Goal: Task Accomplishment & Management: Complete application form

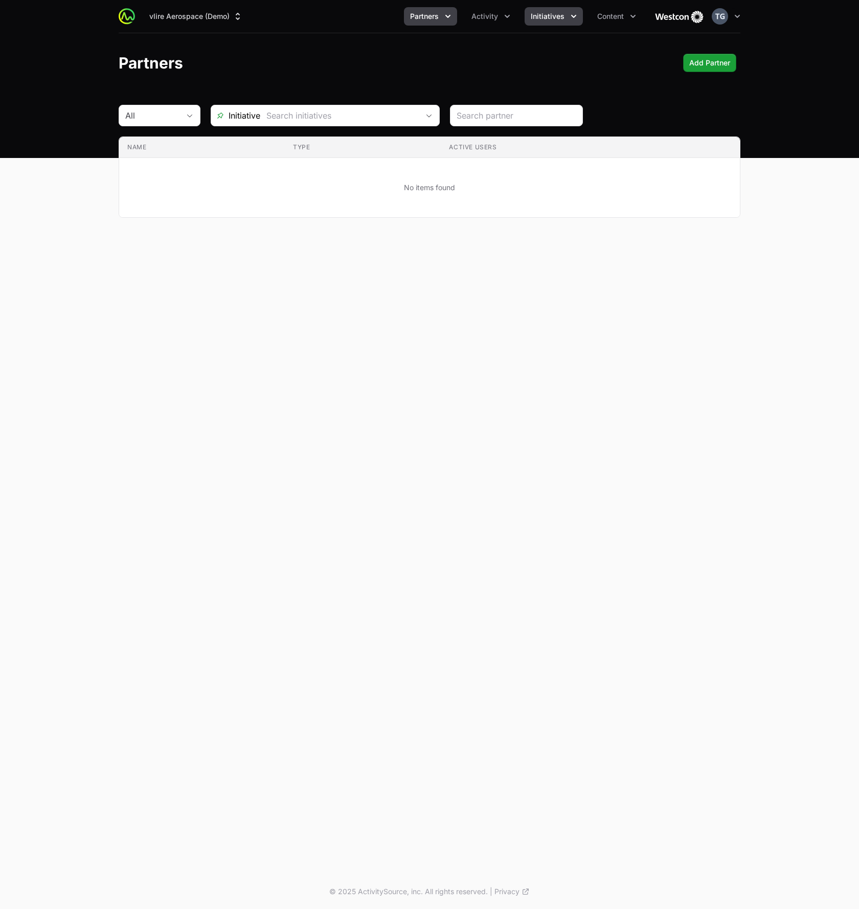
click at [549, 10] on button "Initiatives" at bounding box center [554, 16] width 58 height 18
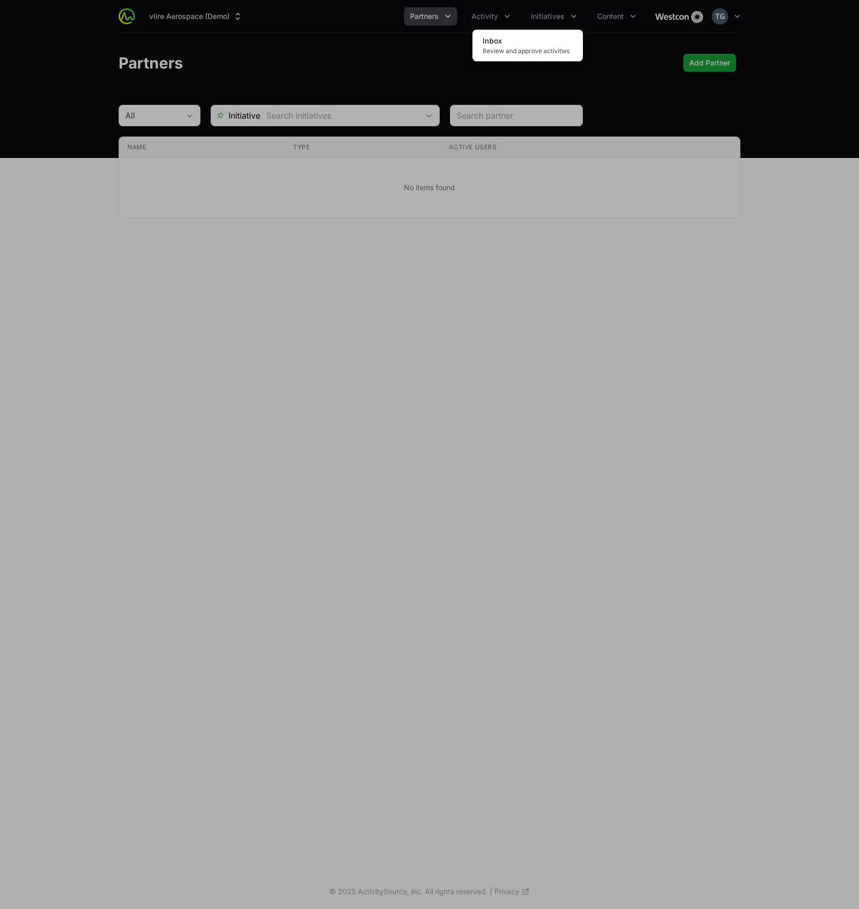
click at [595, 42] on div "Initiatives menu" at bounding box center [429, 454] width 859 height 909
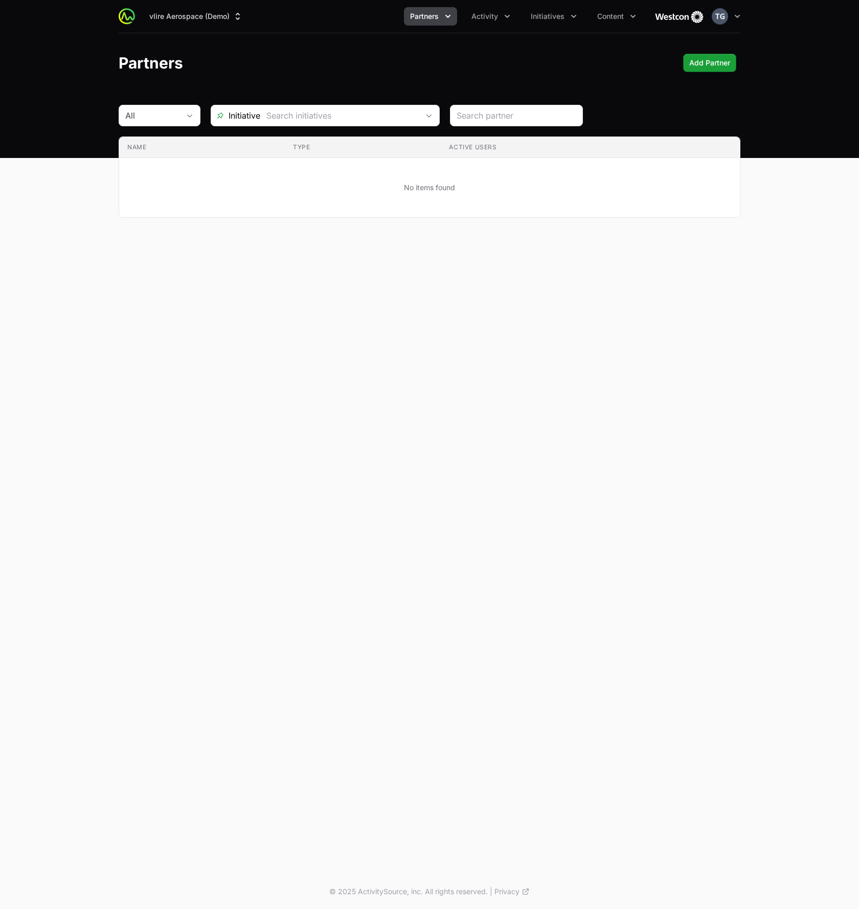
click at [215, 7] on div "vlire Aerospace (Demo) Partners Activity Initiatives Content Open user menu Ope…" at bounding box center [430, 16] width 622 height 33
click at [217, 15] on button "vlire Aerospace (Demo)" at bounding box center [196, 16] width 106 height 18
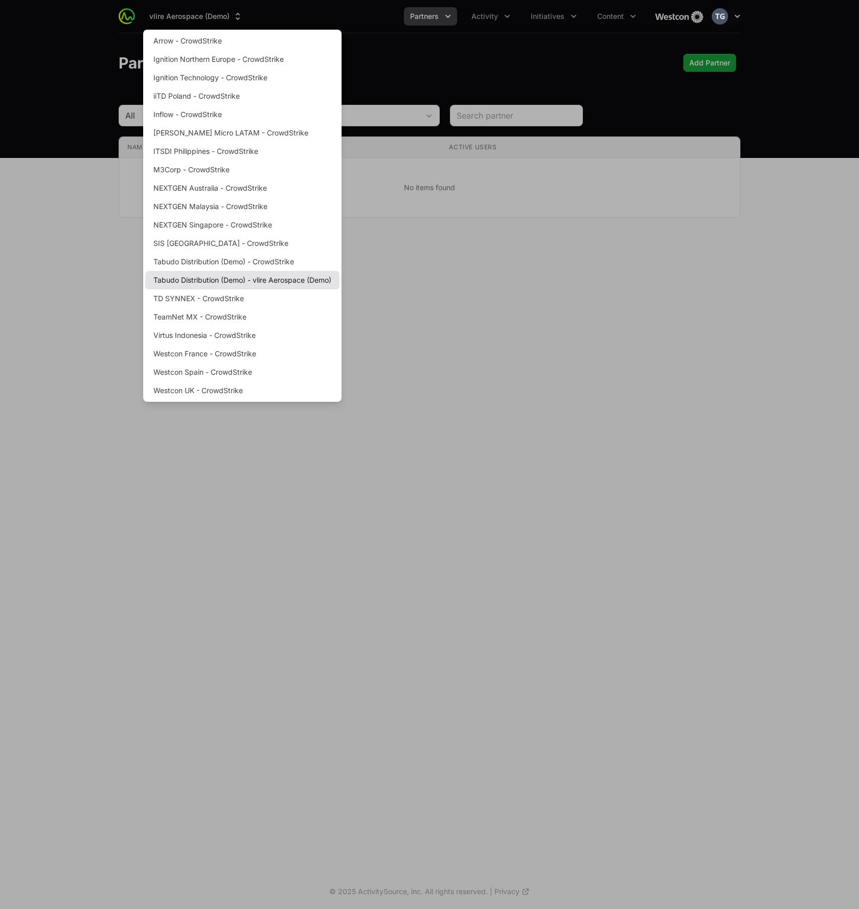
click at [231, 283] on link "Tabudo Distribution (Demo) - vlire Aerospace (Demo)" at bounding box center [242, 280] width 194 height 18
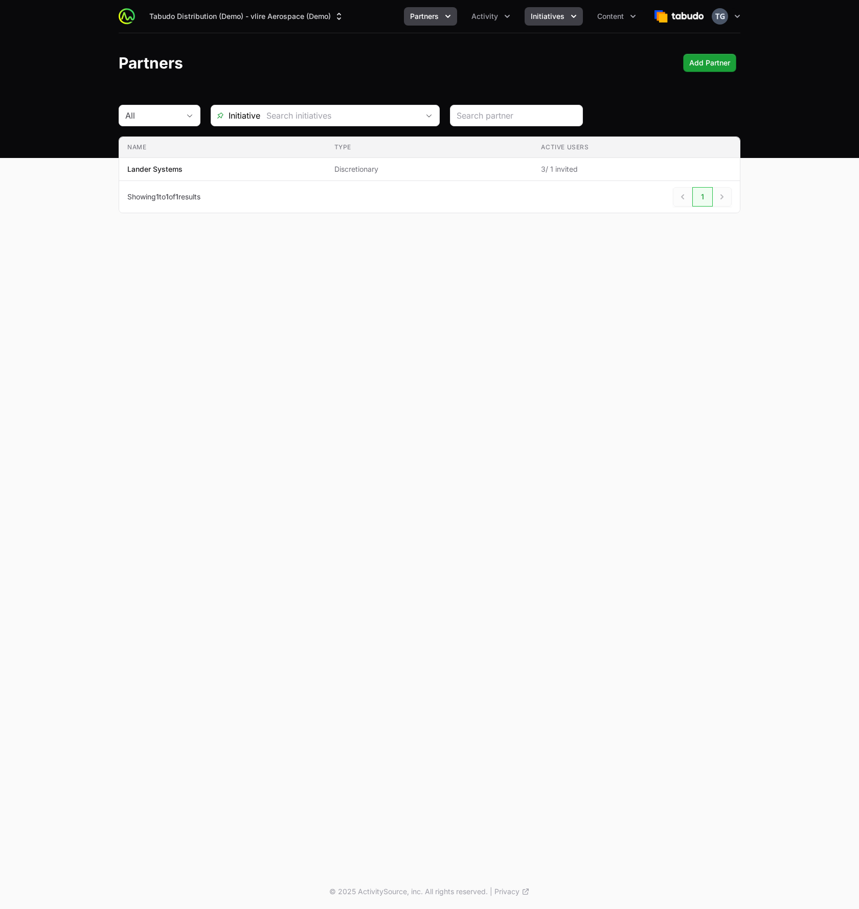
click at [551, 19] on span "Initiatives" at bounding box center [548, 16] width 34 height 10
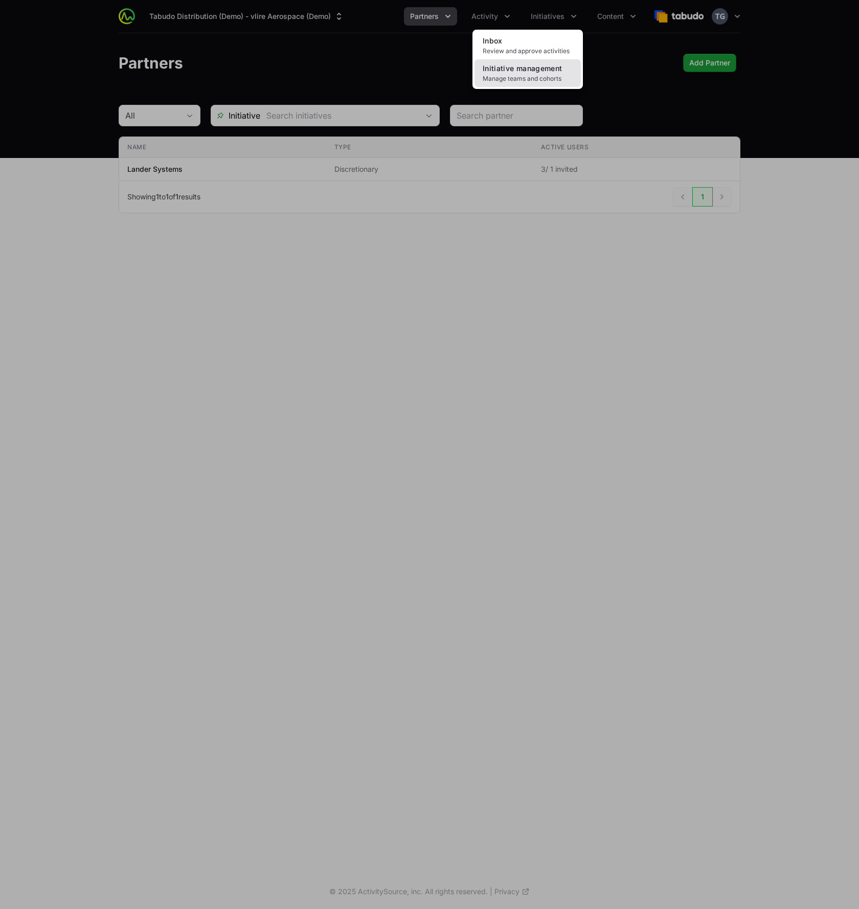
click at [544, 72] on span "Initiative management" at bounding box center [522, 68] width 79 height 9
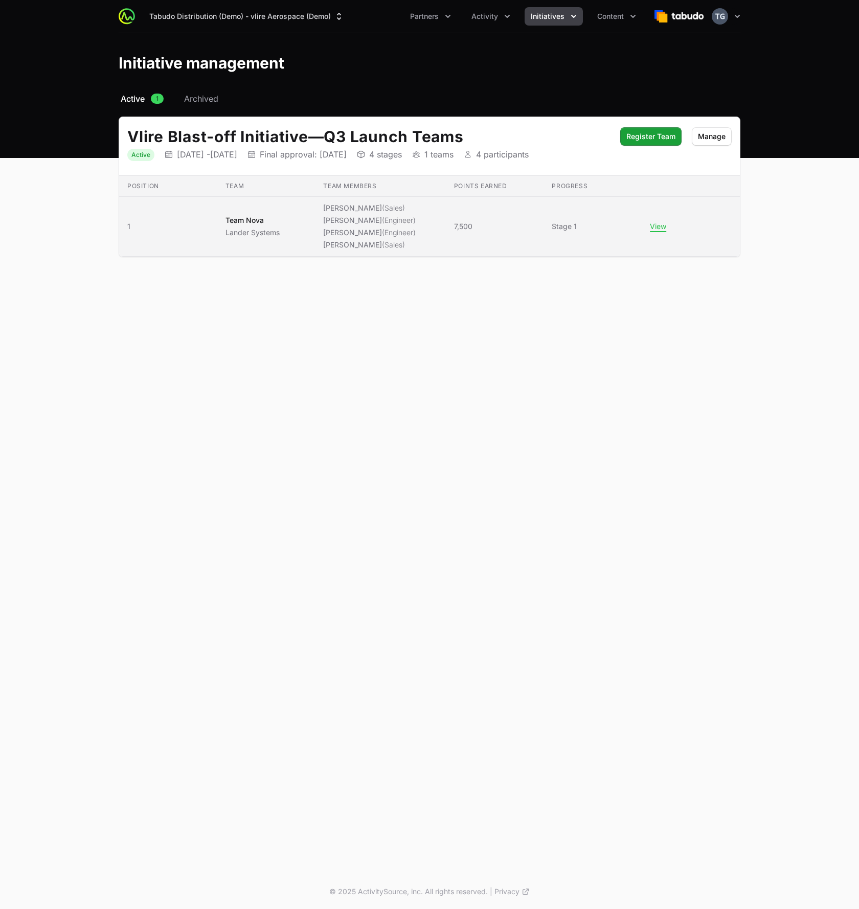
click at [351, 220] on li "[PERSON_NAME] (Engineer)" at bounding box center [369, 220] width 93 height 10
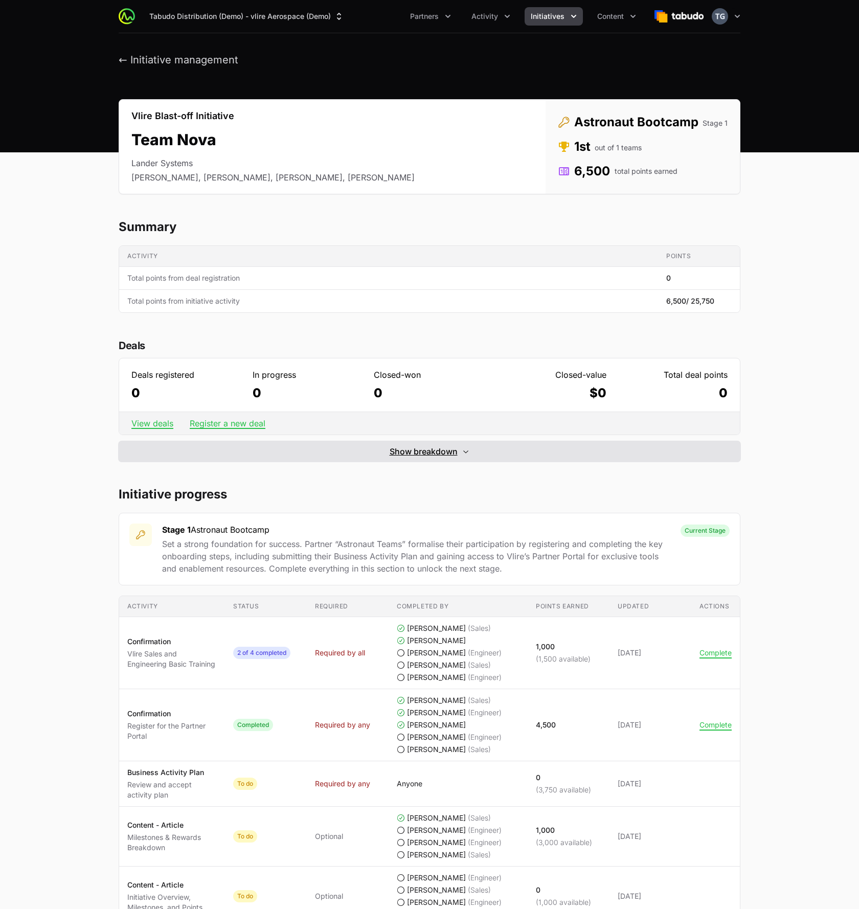
click at [426, 452] on span "Show breakdown" at bounding box center [424, 451] width 68 height 12
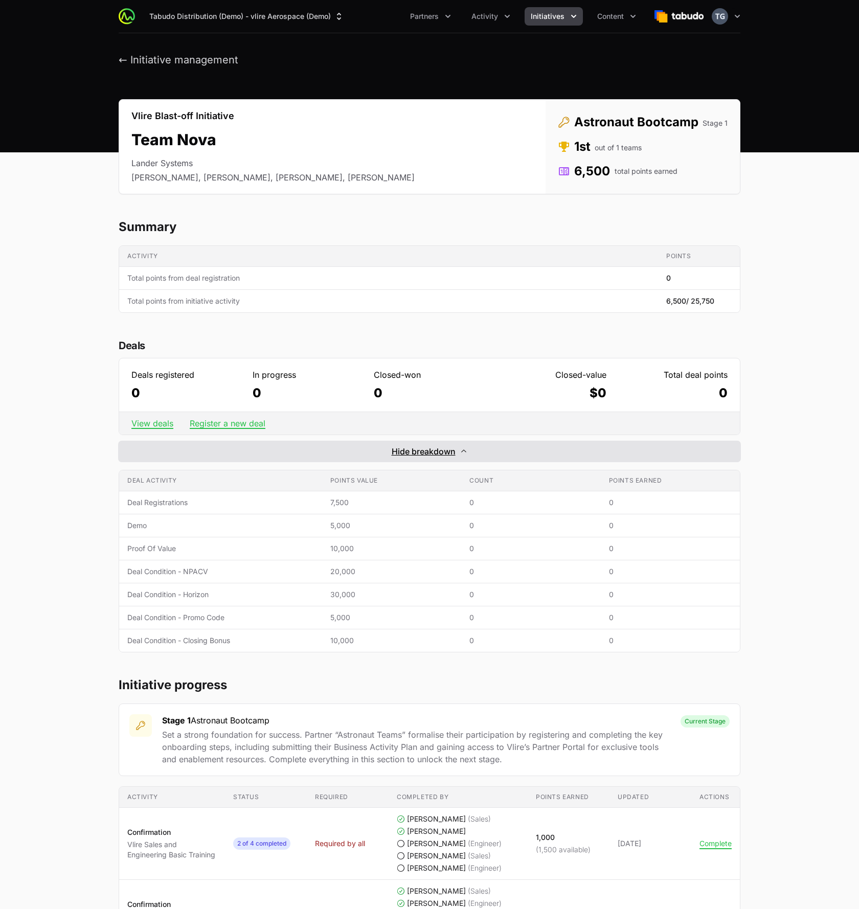
click at [426, 452] on span "Hide breakdown" at bounding box center [424, 451] width 64 height 12
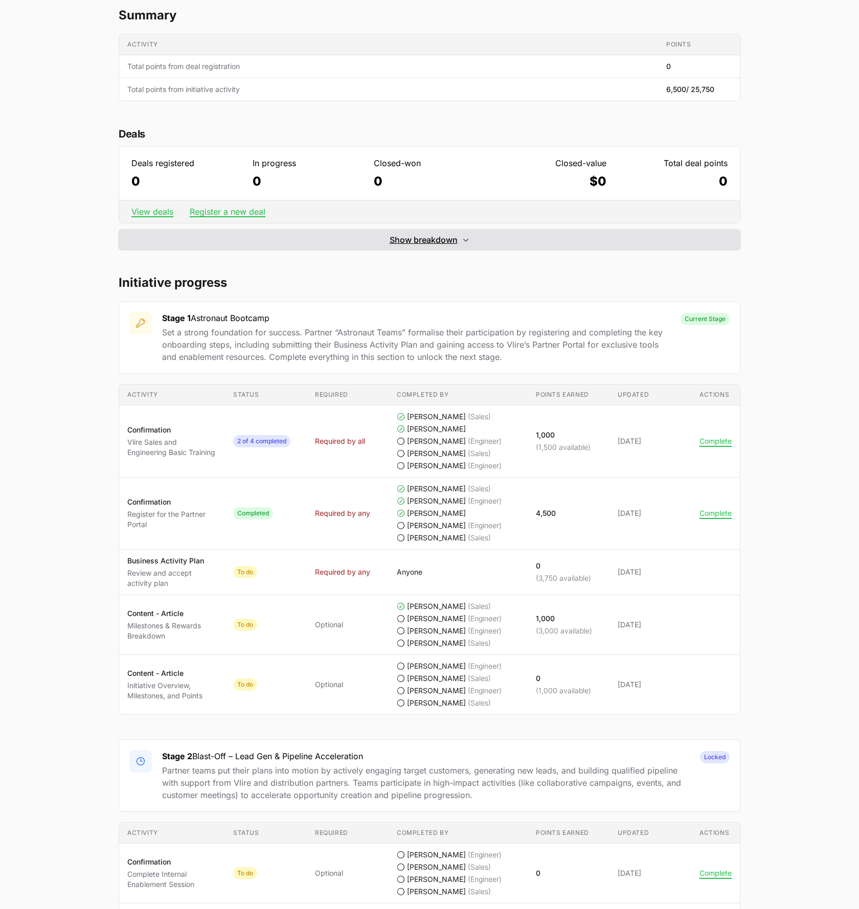
scroll to position [290, 0]
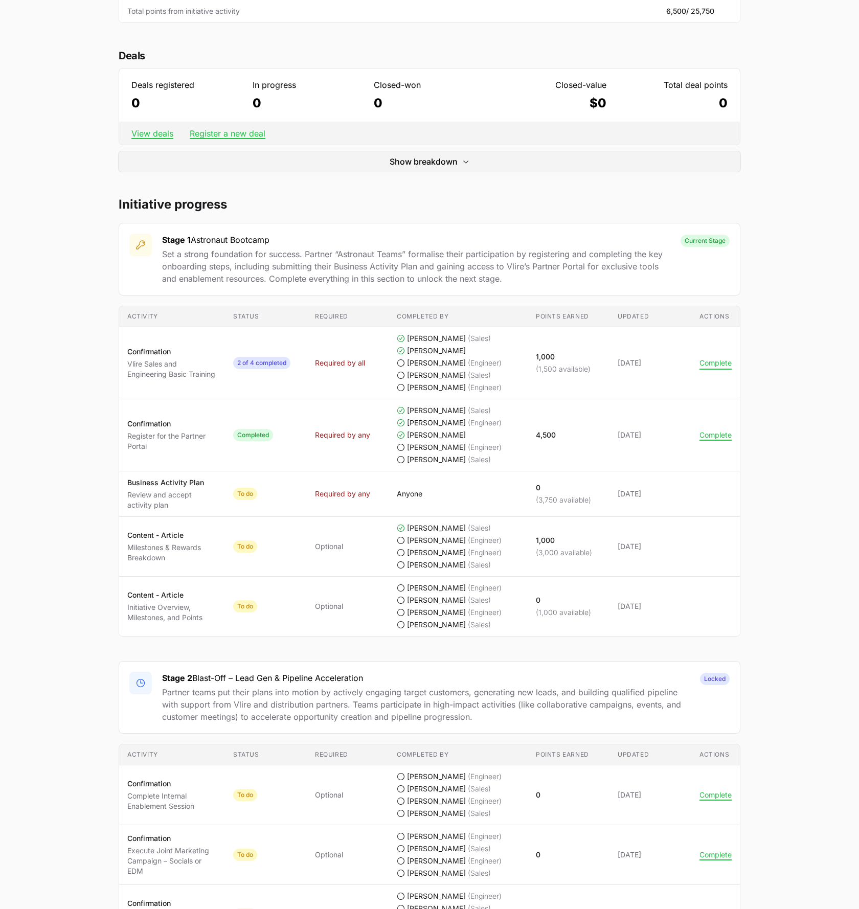
click at [711, 363] on button "Complete" at bounding box center [716, 363] width 32 height 9
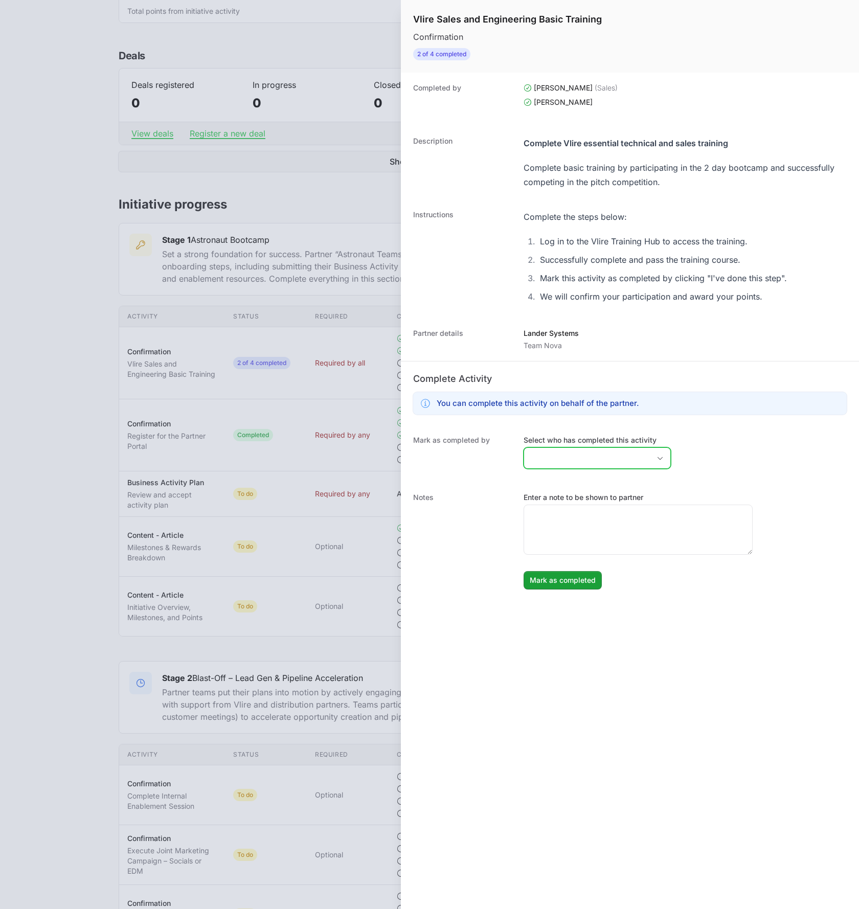
click at [547, 456] on input "Select who has completed this activity" at bounding box center [587, 458] width 126 height 20
click at [537, 502] on li "[PERSON_NAME]" at bounding box center [597, 498] width 145 height 19
click at [537, 515] on li "[PERSON_NAME]" at bounding box center [597, 517] width 145 height 18
click at [538, 534] on li "[PERSON_NAME]" at bounding box center [597, 536] width 145 height 19
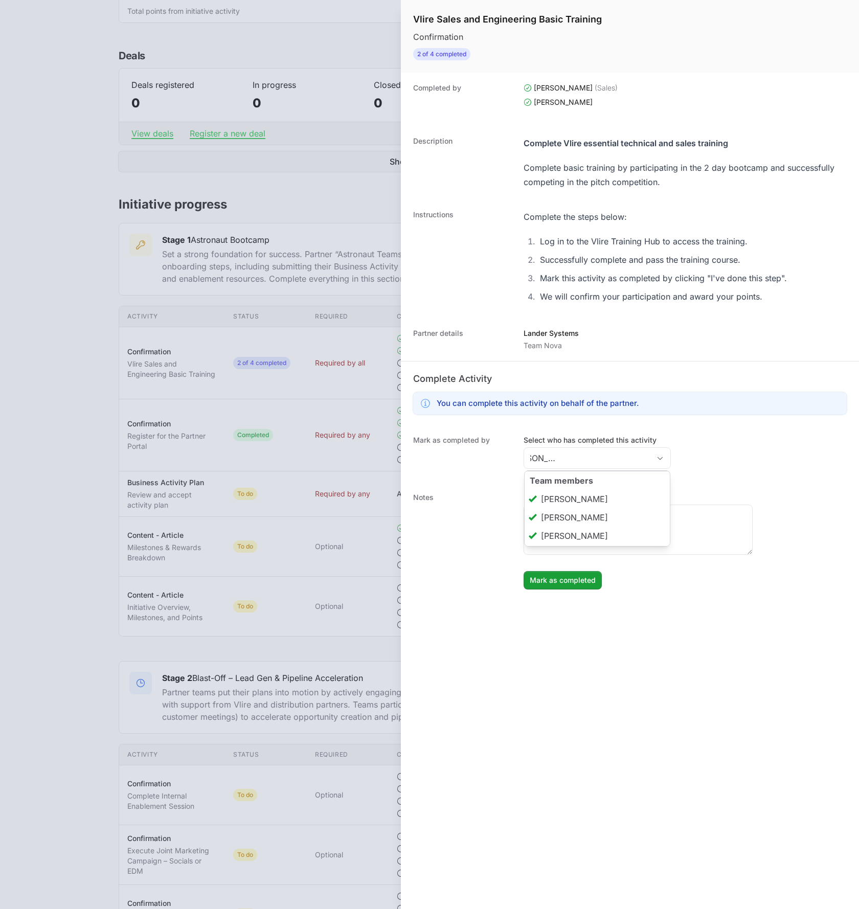
type input "[PERSON_NAME], [PERSON_NAME], [PERSON_NAME]"
click at [490, 573] on dt "Notes" at bounding box center [462, 541] width 98 height 97
click at [548, 587] on button "Mark as completed Mark as completed" at bounding box center [563, 580] width 78 height 18
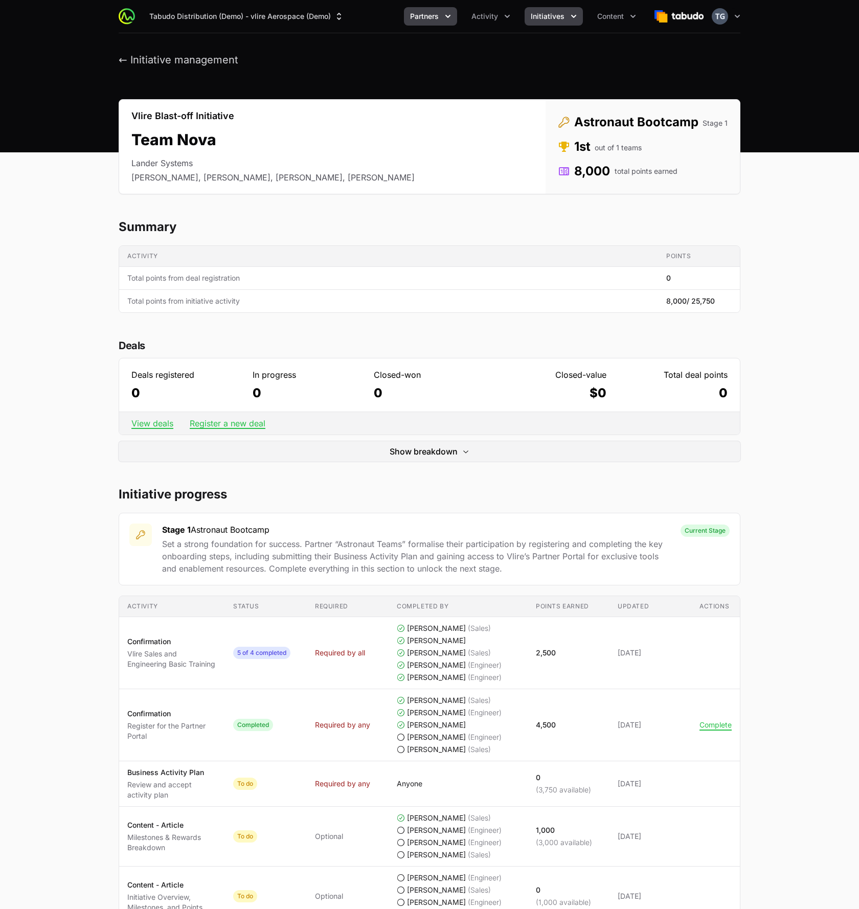
click at [427, 24] on button "Partners" at bounding box center [430, 16] width 53 height 18
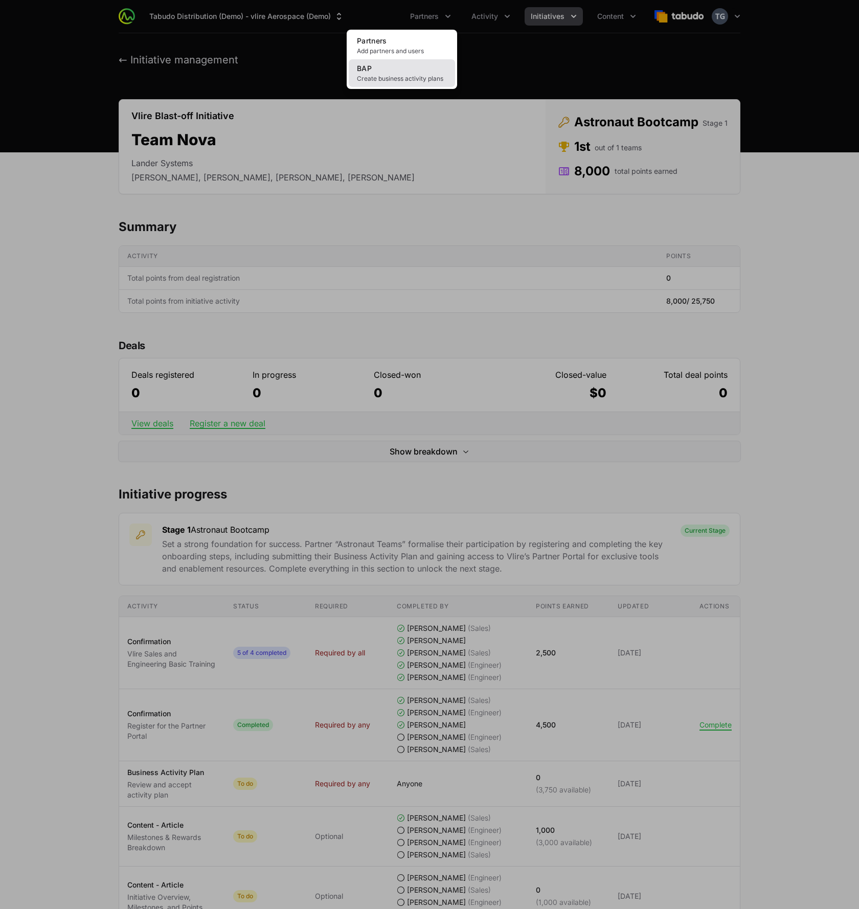
click at [421, 71] on link "BAP Create business activity plans" at bounding box center [402, 73] width 106 height 28
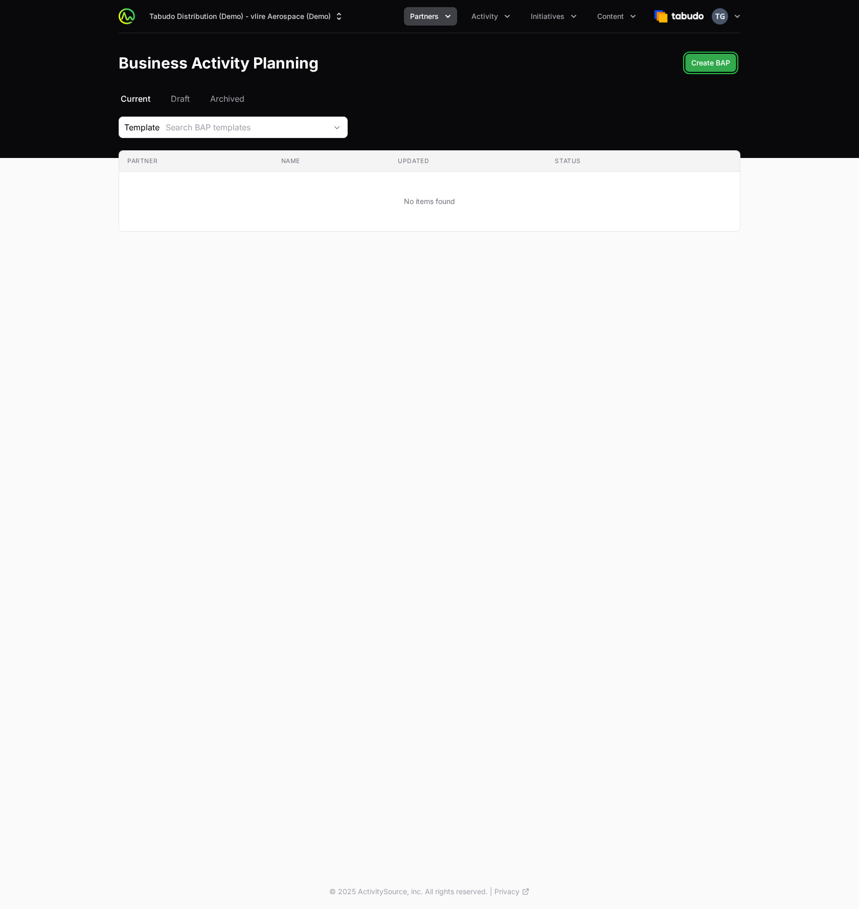
click at [716, 64] on span "Create BAP" at bounding box center [710, 63] width 39 height 12
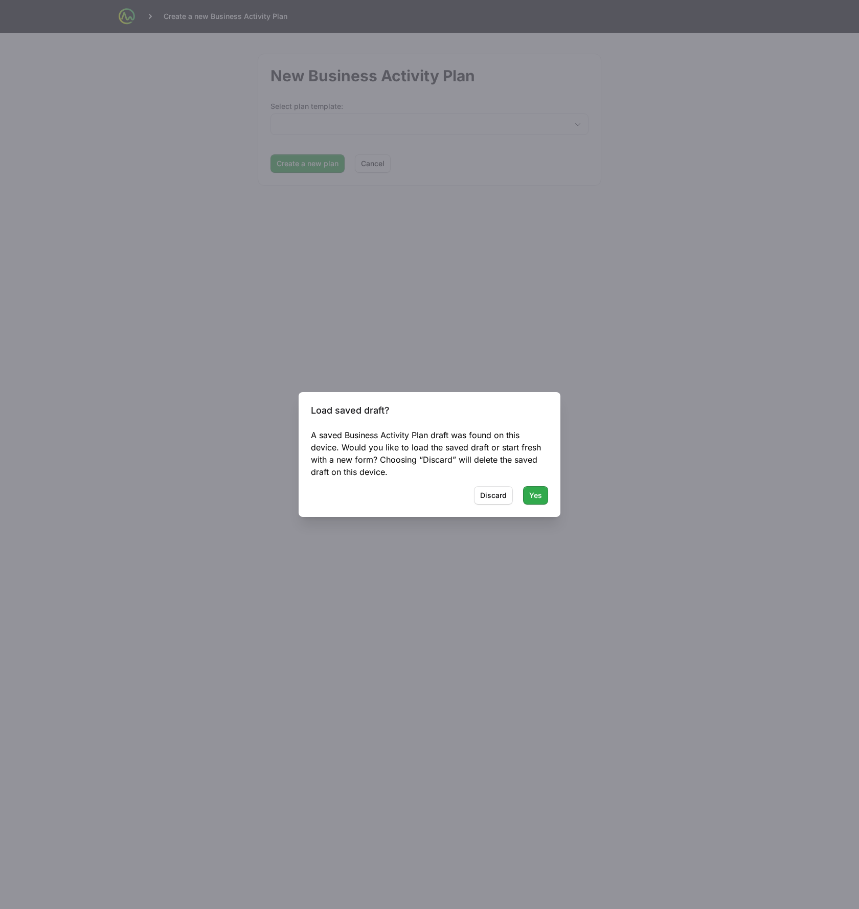
click at [532, 500] on span "Yes" at bounding box center [535, 495] width 13 height 12
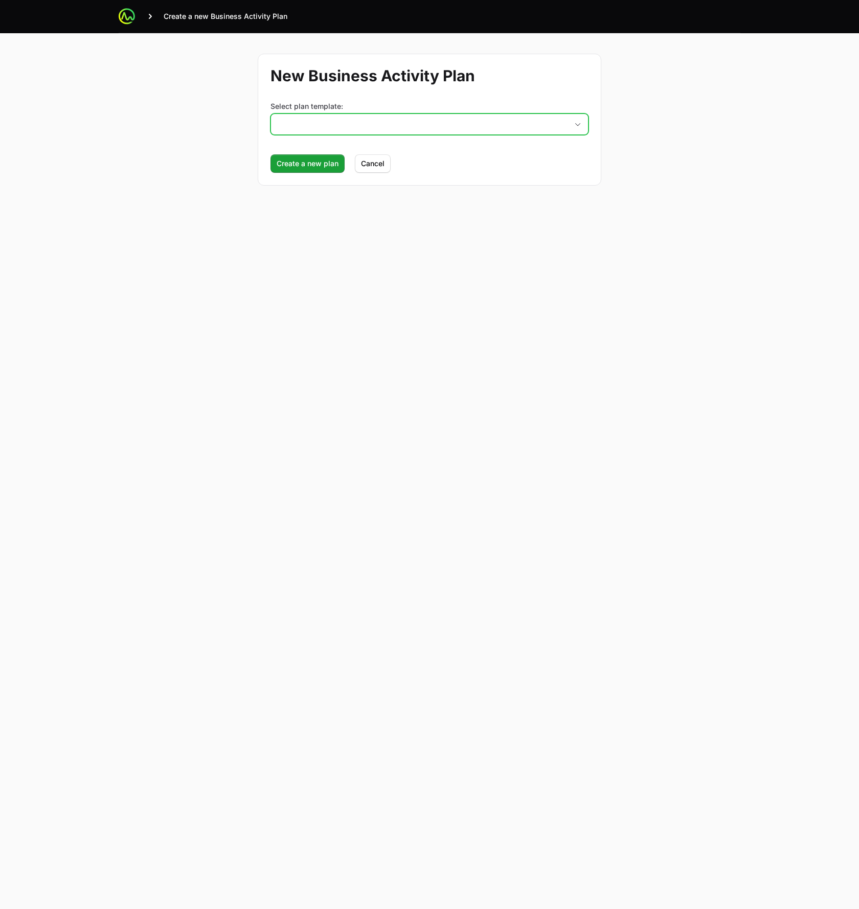
click at [334, 124] on button "placeholder" at bounding box center [429, 124] width 317 height 20
click at [315, 117] on button "placeholder" at bounding box center [429, 124] width 317 height 20
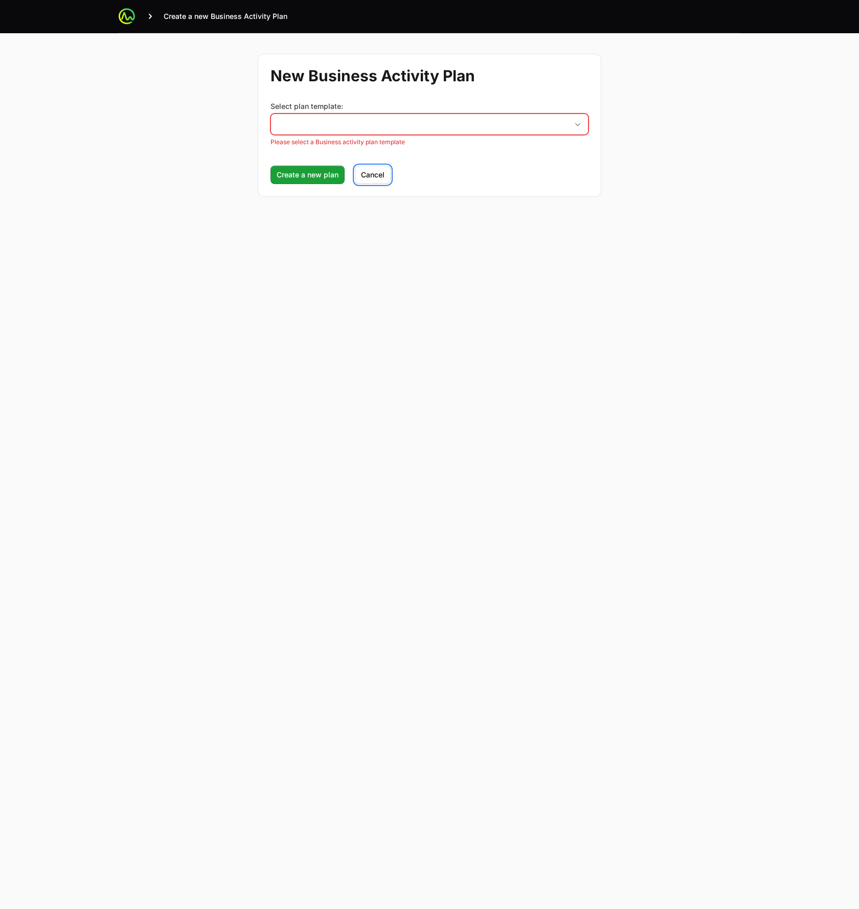
click at [381, 161] on form "New Business Activity Plan Select plan template: placeholder Please select a Bu…" at bounding box center [430, 125] width 344 height 143
click at [371, 180] on span "Cancel" at bounding box center [373, 175] width 24 height 12
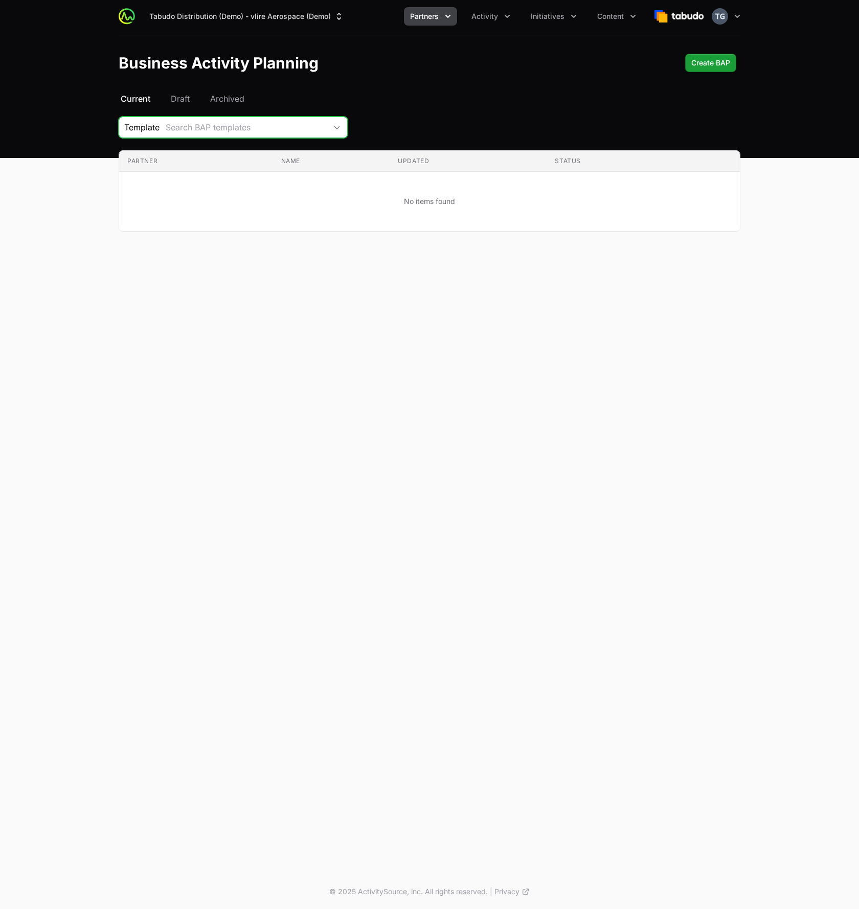
click at [332, 124] on button "Search BAP templates" at bounding box center [254, 127] width 188 height 20
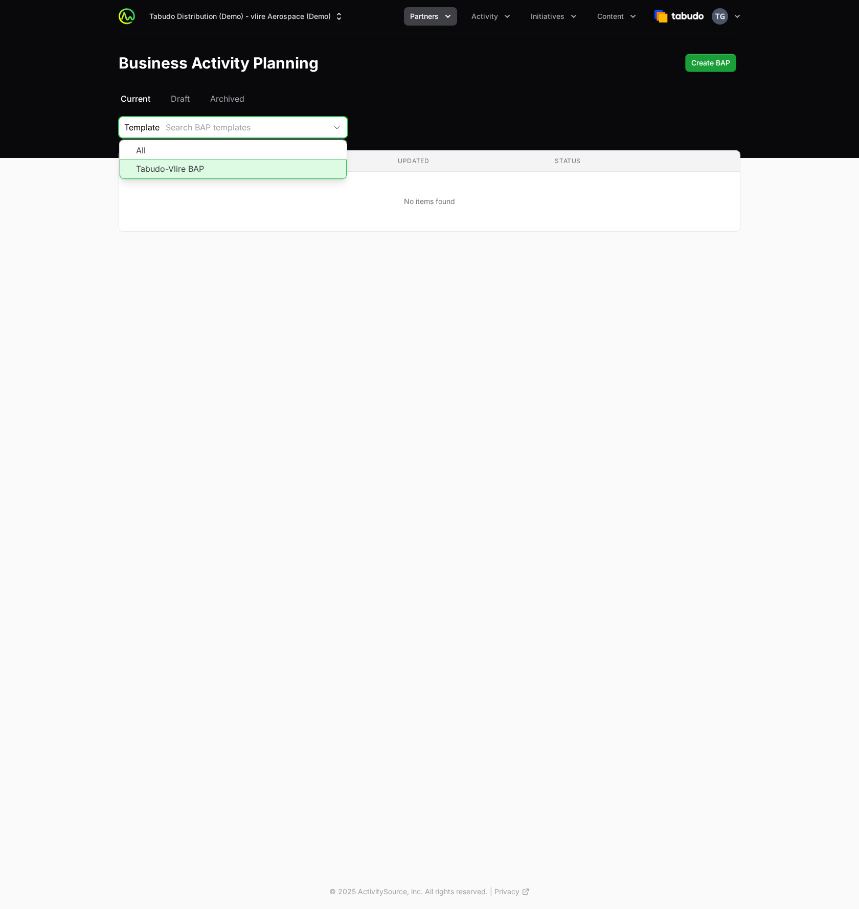
click at [320, 166] on li "Tabudo-Vlire BAP" at bounding box center [233, 169] width 227 height 19
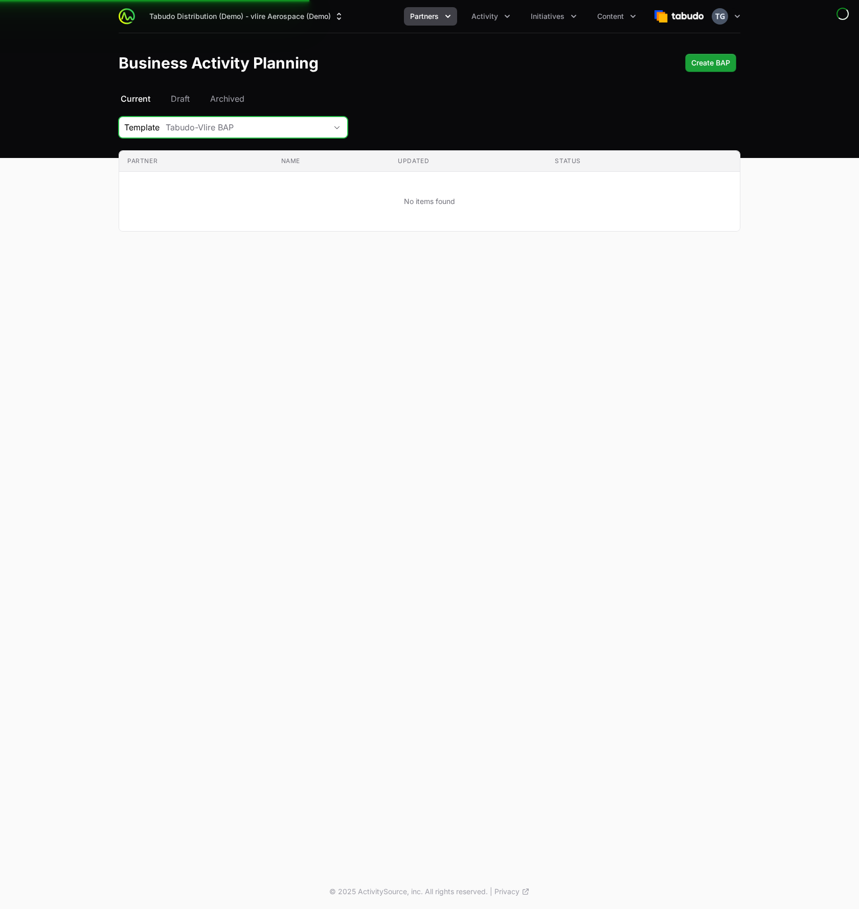
click at [319, 130] on div "Tabudo-Vlire BAP" at bounding box center [246, 127] width 161 height 12
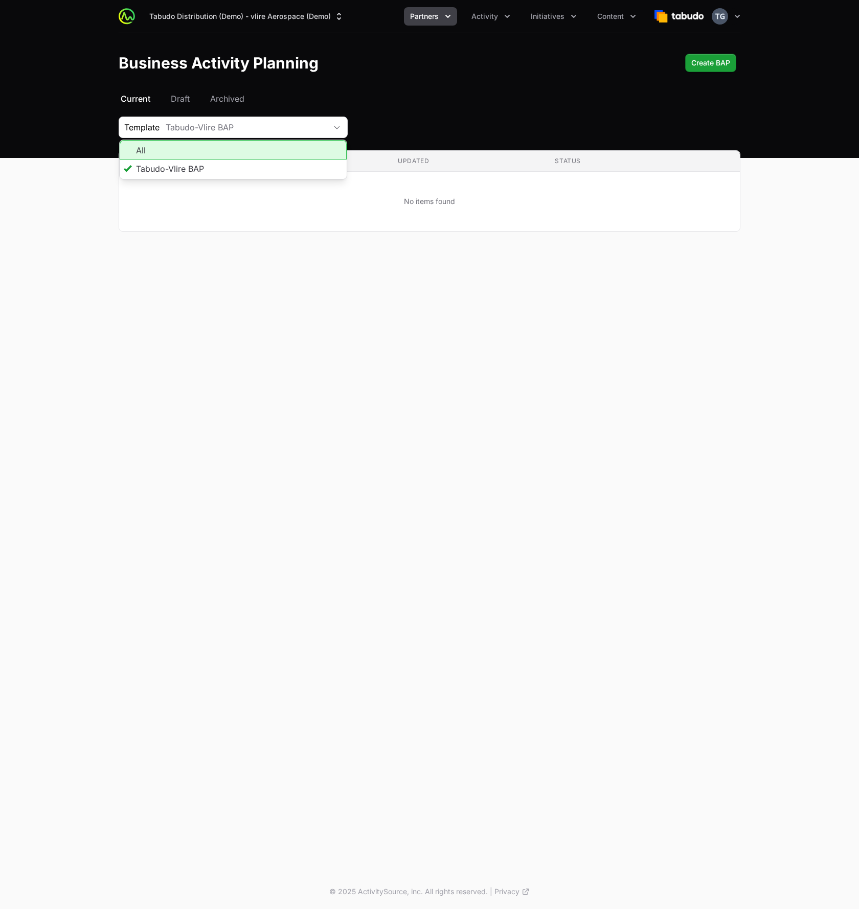
click at [308, 149] on li "All" at bounding box center [233, 149] width 227 height 19
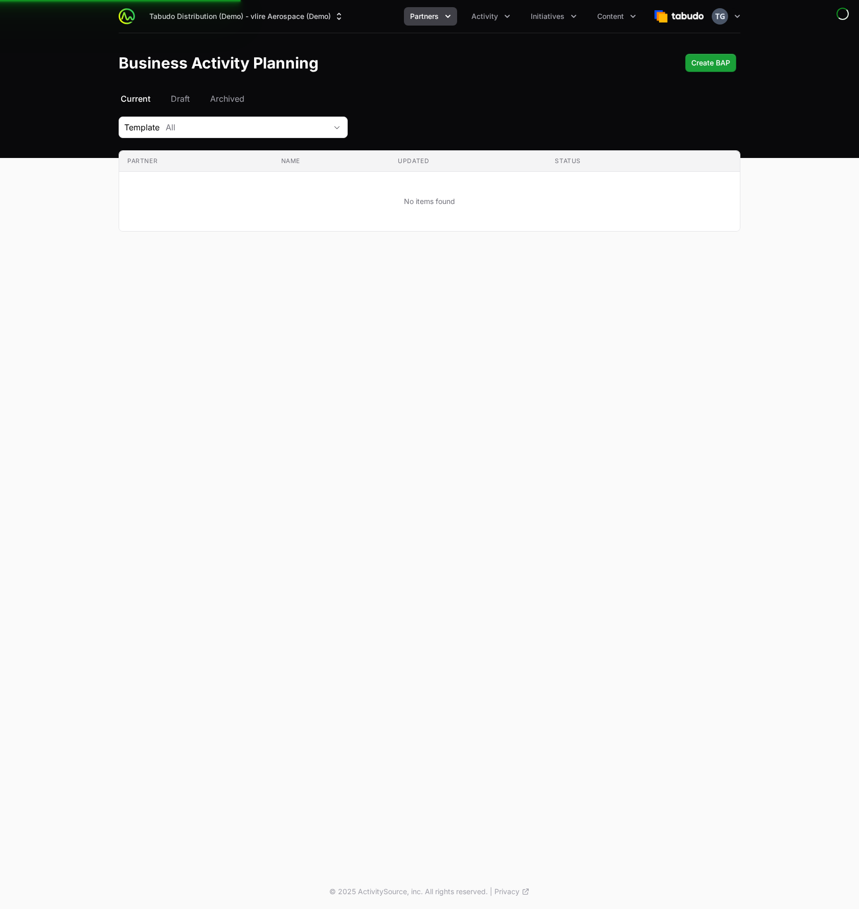
click at [384, 118] on div "Template All" at bounding box center [430, 127] width 622 height 21
